Goal: Transaction & Acquisition: Purchase product/service

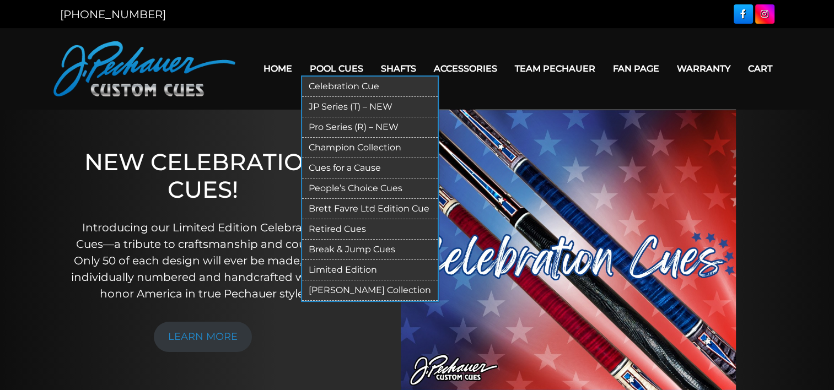
click at [341, 245] on link "Break & Jump Cues" at bounding box center [370, 250] width 136 height 20
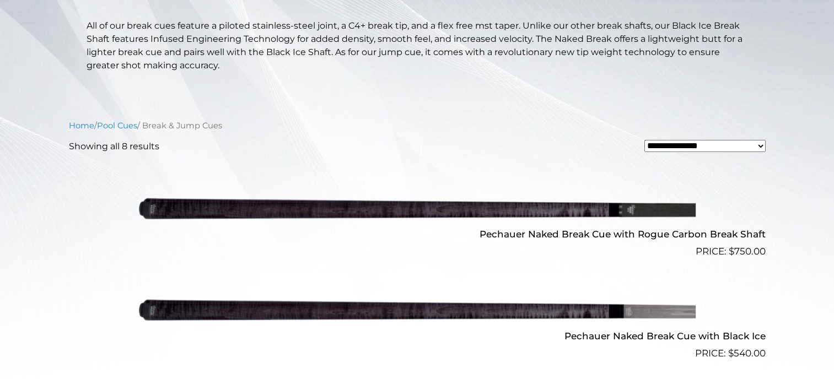
scroll to position [266, 0]
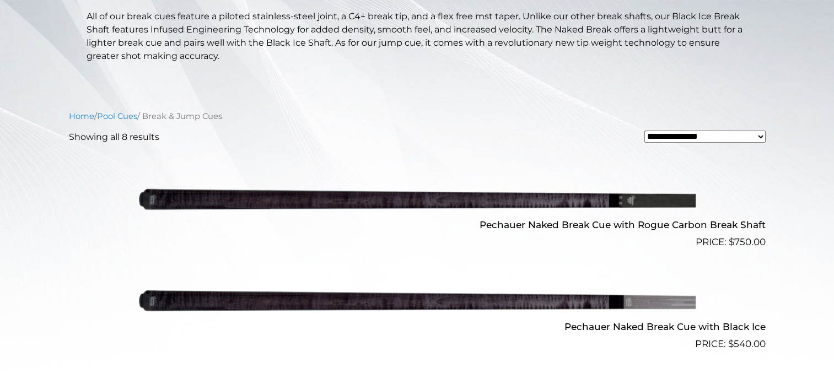
click at [373, 297] on img at bounding box center [417, 300] width 557 height 93
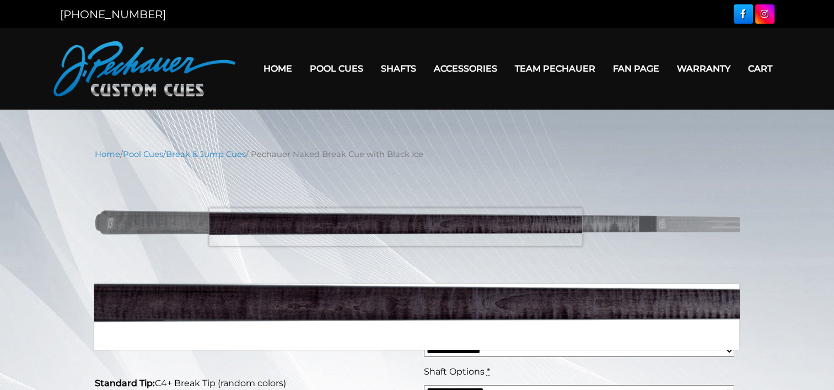
click at [396, 226] on img at bounding box center [417, 222] width 645 height 107
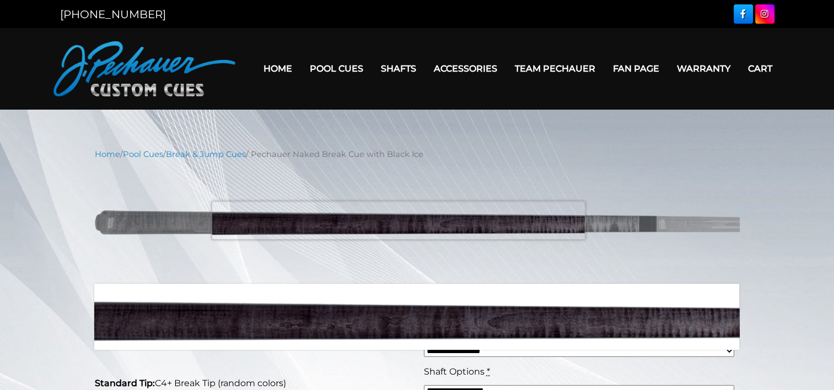
click at [398, 220] on img at bounding box center [417, 222] width 645 height 107
click at [399, 220] on img at bounding box center [417, 222] width 645 height 107
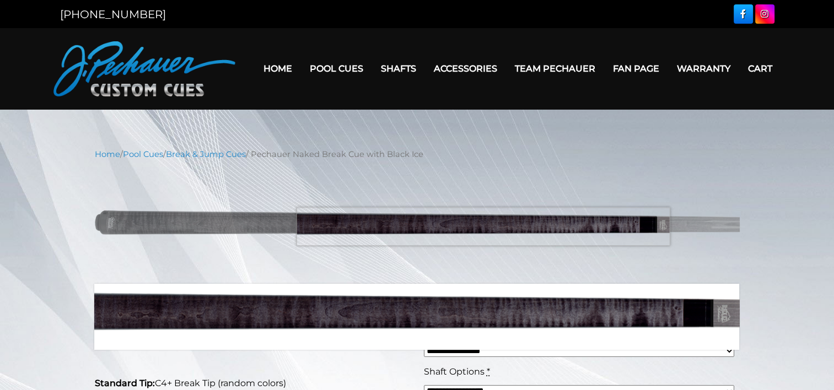
click at [483, 227] on img at bounding box center [417, 222] width 645 height 107
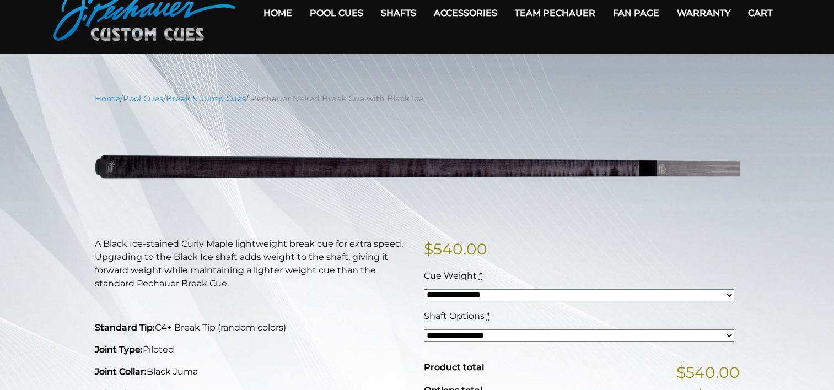
scroll to position [56, 0]
